Goal: Transaction & Acquisition: Purchase product/service

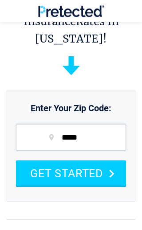
scroll to position [33, 0]
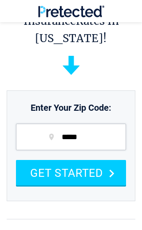
click at [39, 174] on button "GET STARTED" at bounding box center [71, 172] width 110 height 25
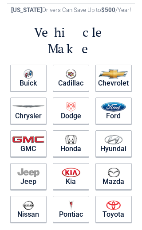
scroll to position [20, 0]
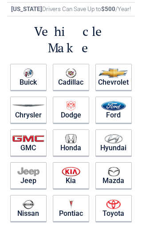
click at [108, 68] on img at bounding box center [113, 73] width 30 height 10
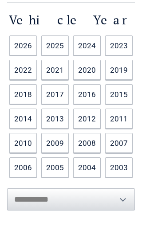
click at [111, 43] on link "2023" at bounding box center [118, 45] width 27 height 20
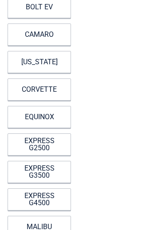
click at [27, 119] on link "EQUINOX" at bounding box center [39, 117] width 63 height 22
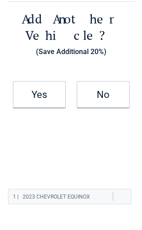
scroll to position [0, 0]
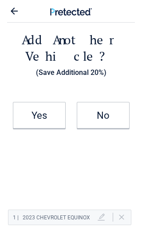
click at [24, 113] on h2 "Yes" at bounding box center [39, 115] width 51 height 5
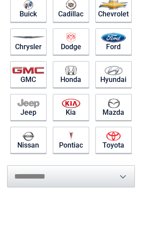
scroll to position [88, 0]
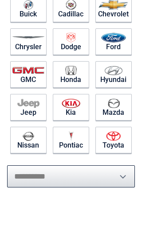
click at [34, 165] on select "**********" at bounding box center [71, 176] width 128 height 22
select select "**********"
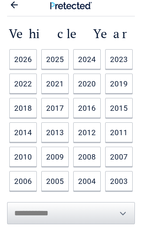
scroll to position [0, 0]
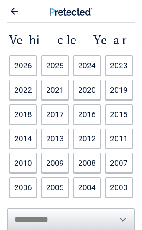
click at [112, 88] on link "2019" at bounding box center [118, 90] width 27 height 20
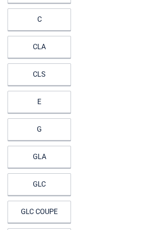
scroll to position [105, 0]
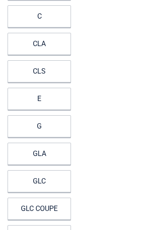
click at [33, 180] on link "GLC" at bounding box center [39, 181] width 63 height 22
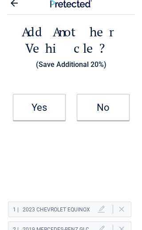
scroll to position [0, 0]
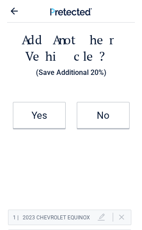
click at [93, 113] on h2 "No" at bounding box center [103, 115] width 51 height 5
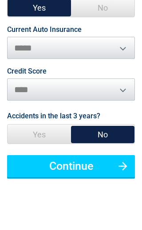
scroll to position [89, 0]
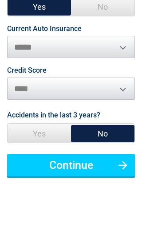
click at [38, 155] on button "Continue" at bounding box center [71, 166] width 128 height 22
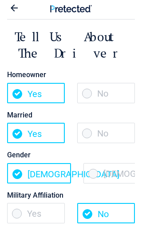
scroll to position [0, 0]
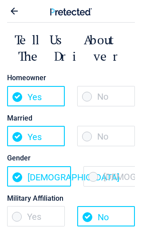
click at [87, 95] on span "No" at bounding box center [106, 96] width 58 height 20
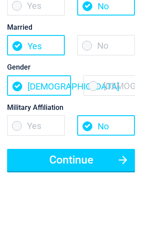
scroll to position [92, 0]
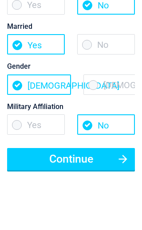
click at [39, 156] on button "Continue" at bounding box center [71, 159] width 128 height 22
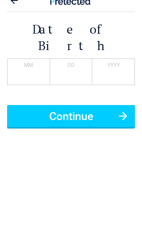
scroll to position [0, 0]
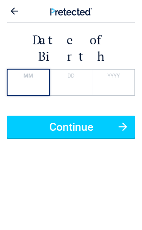
click at [22, 69] on input "*" at bounding box center [28, 82] width 43 height 27
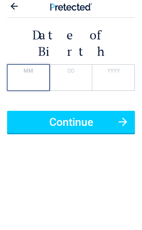
click at [27, 69] on input "*" at bounding box center [28, 82] width 43 height 27
click at [22, 69] on input "*" at bounding box center [28, 82] width 43 height 27
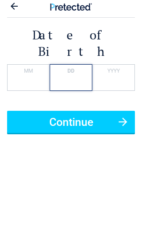
type input "*"
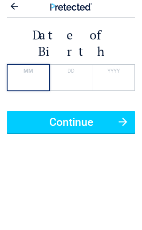
click at [21, 69] on input "*" at bounding box center [28, 82] width 43 height 27
click at [33, 69] on input "*" at bounding box center [28, 82] width 43 height 27
type input "**"
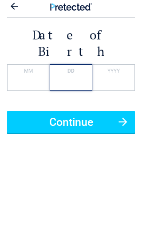
type input "**"
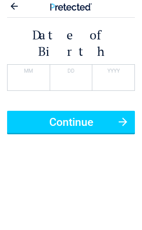
click at [69, 116] on button "Continue" at bounding box center [71, 127] width 128 height 22
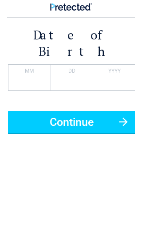
scroll to position [5, 0]
